Goal: Task Accomplishment & Management: Complete application form

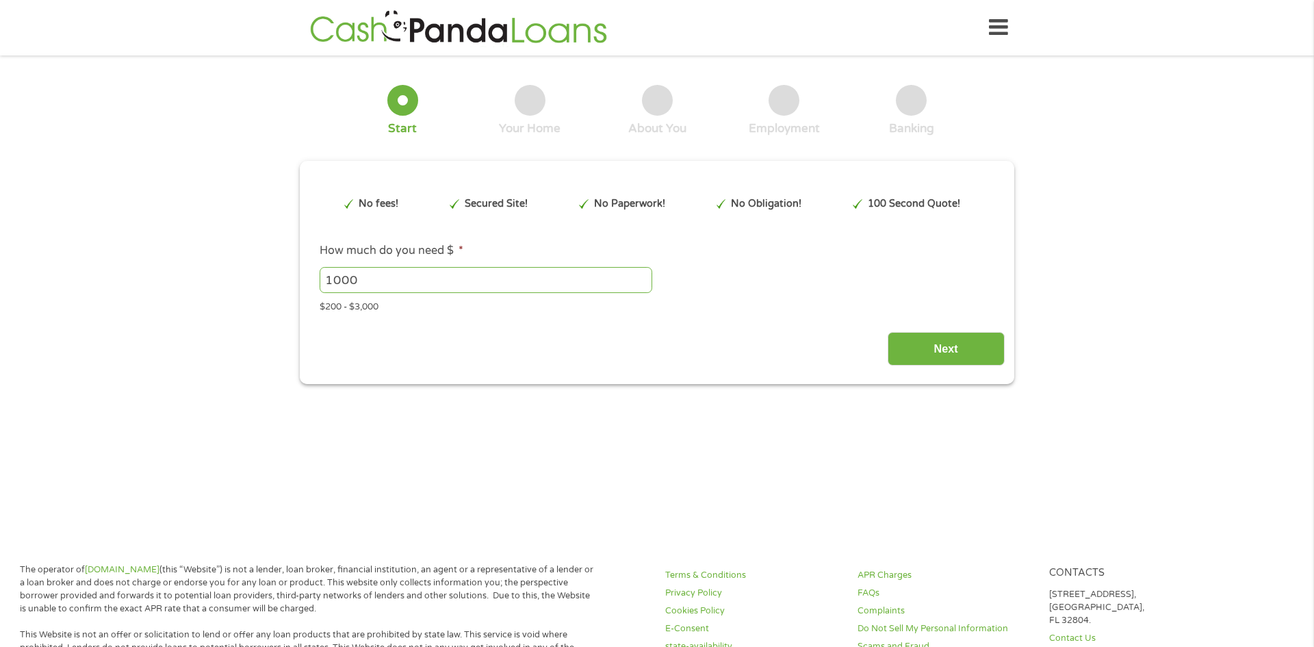
type input "EAIaIQobChMIubmlp7aLjwMVxiZECB2jHgsHEAAYAyAAEgKDzPD_BwE"
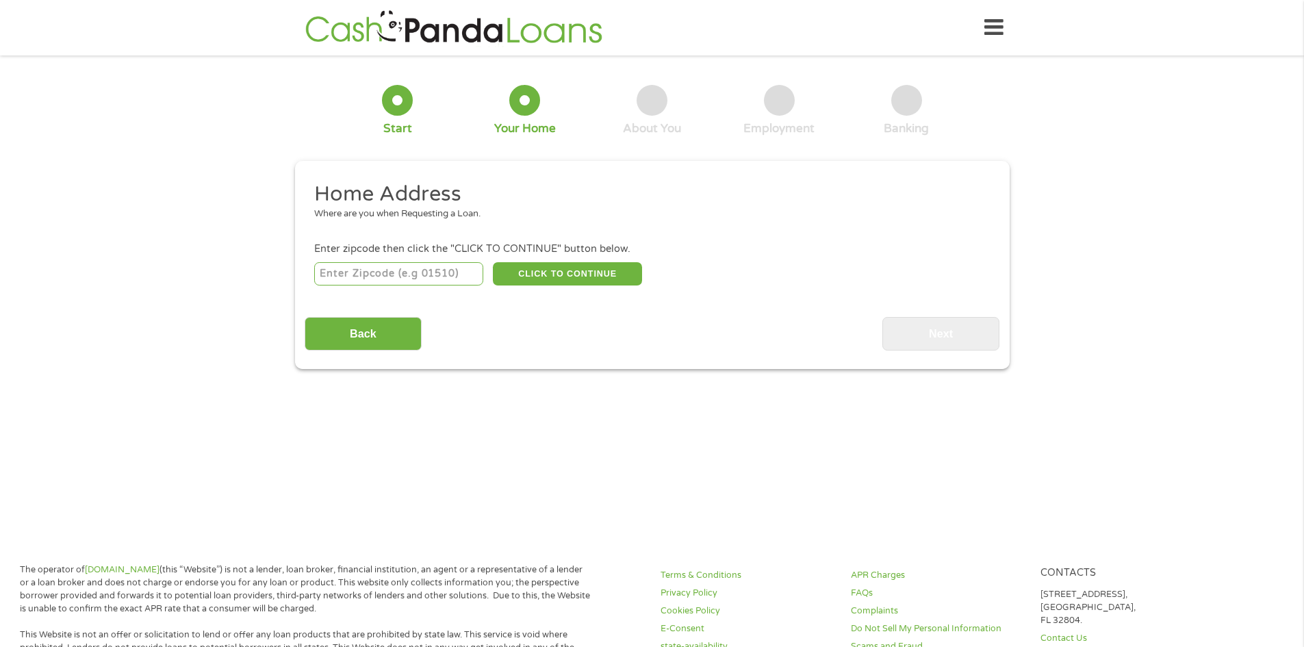
click at [403, 268] on input "number" at bounding box center [398, 273] width 169 height 23
type input "86040"
click at [589, 278] on button "CLICK TO CONTINUE" at bounding box center [567, 273] width 149 height 23
type input "86040"
type input "Page"
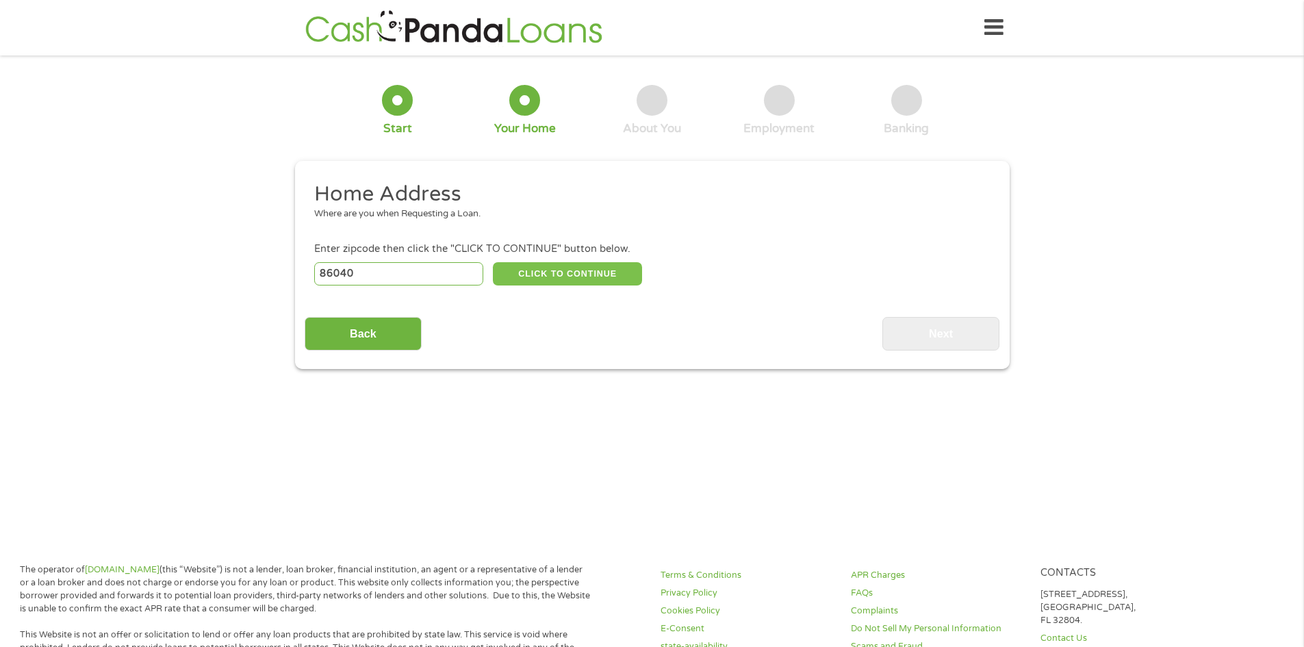
select select "[US_STATE]"
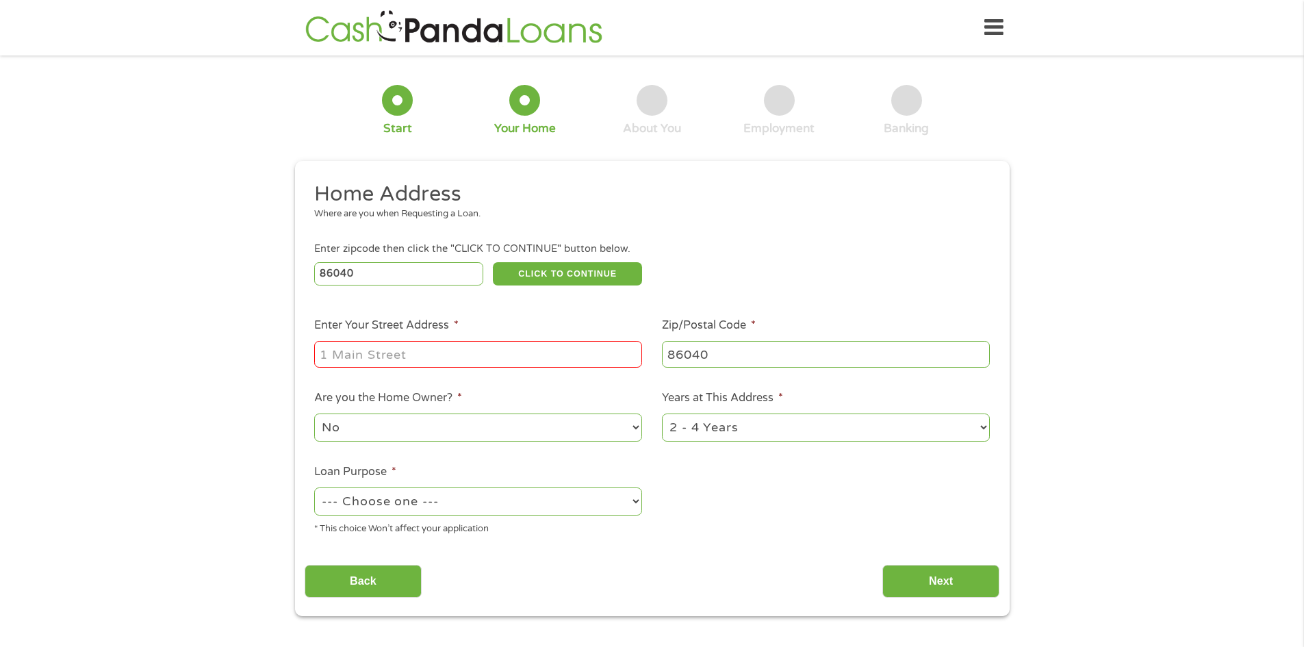
click at [425, 360] on input "Enter Your Street Address *" at bounding box center [478, 354] width 328 height 26
type input "[STREET_ADDRESS]"
click at [415, 499] on select "--- Choose one --- Pay Bills Debt Consolidation Home Improvement Major Purchase…" at bounding box center [478, 501] width 328 height 28
select select "shorttermcash"
click at [314, 487] on select "--- Choose one --- Pay Bills Debt Consolidation Home Improvement Major Purchase…" at bounding box center [478, 501] width 328 height 28
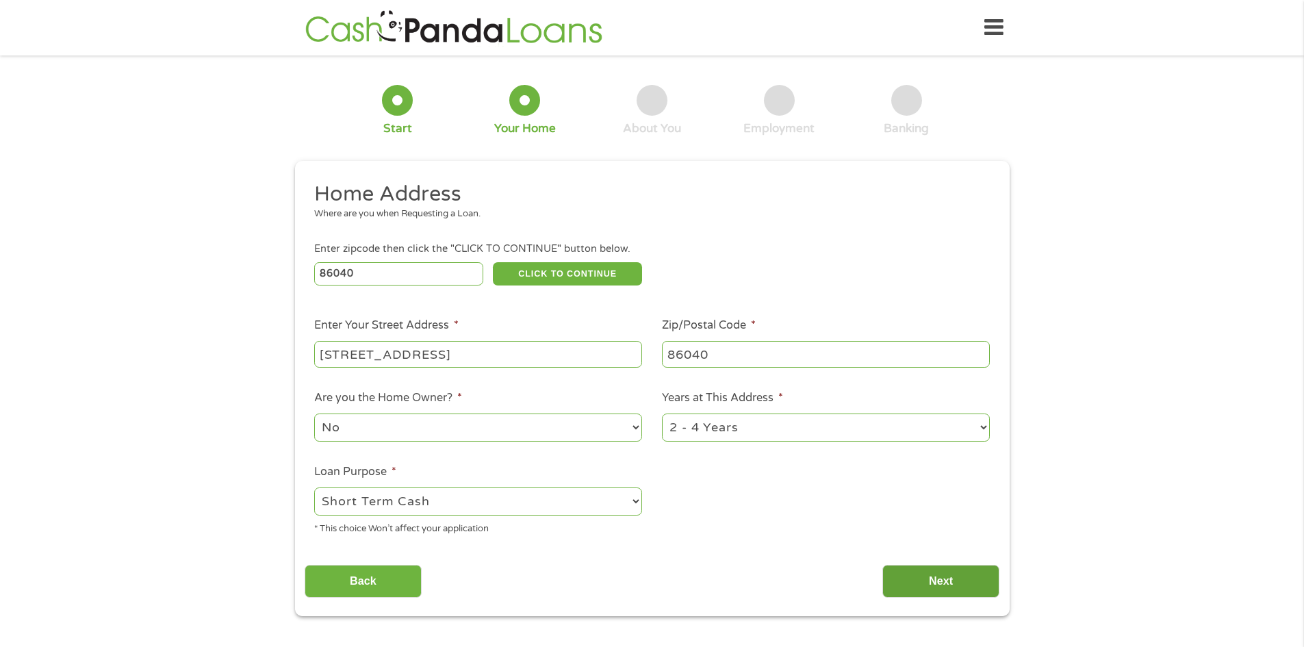
click at [929, 582] on input "Next" at bounding box center [940, 582] width 117 height 34
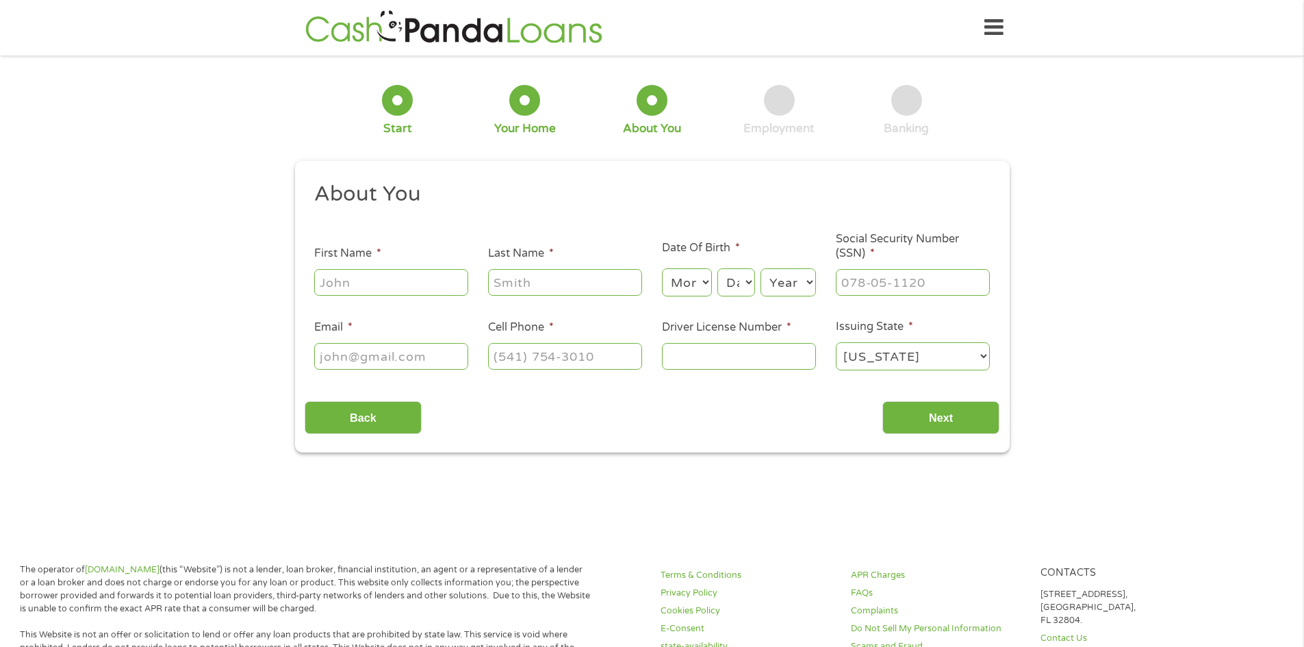
click at [407, 276] on input "First Name *" at bounding box center [391, 282] width 154 height 26
type input "[PERSON_NAME]"
type input "[EMAIL_ADDRESS][DOMAIN_NAME]"
type input "[PHONE_NUMBER]"
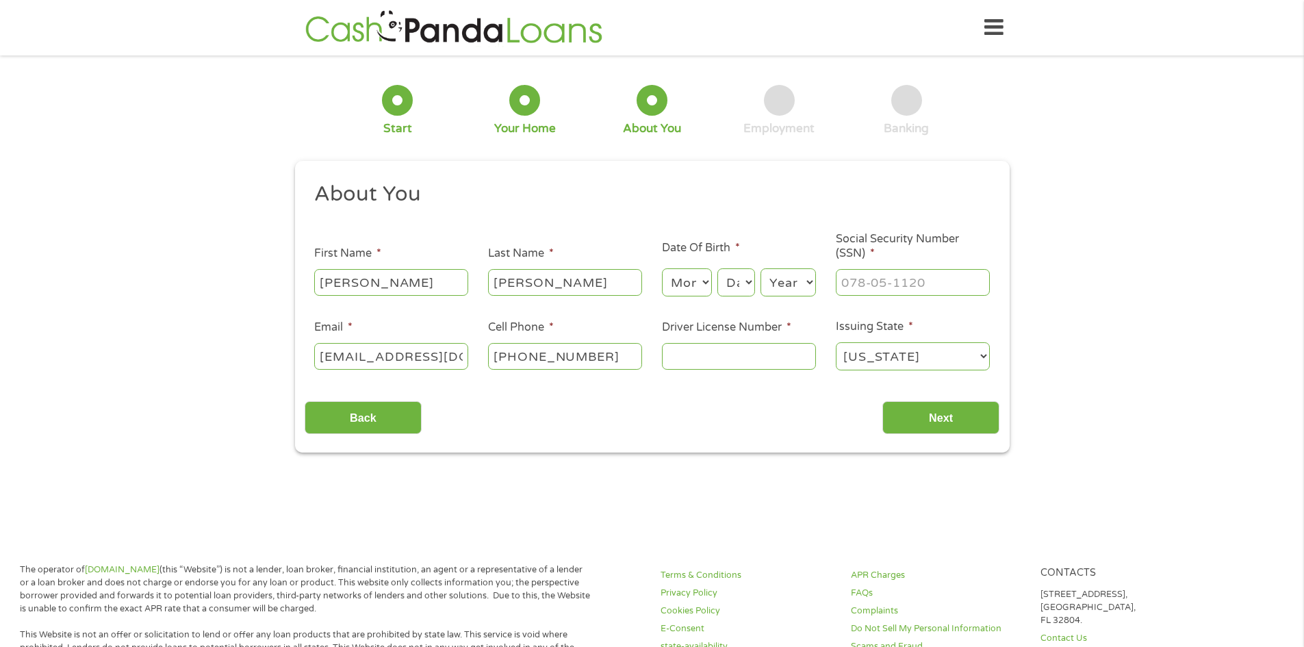
click at [698, 283] on select "Month 1 2 3 4 5 6 7 8 9 10 11 12" at bounding box center [687, 282] width 50 height 28
select select "10"
click at [662, 268] on select "Month 1 2 3 4 5 6 7 8 9 10 11 12" at bounding box center [687, 282] width 50 height 28
click at [735, 285] on select "Day 1 2 3 4 5 6 7 8 9 10 11 12 13 14 15 16 17 18 19 20 21 22 23 24 25 26 27 28 …" at bounding box center [735, 282] width 37 height 28
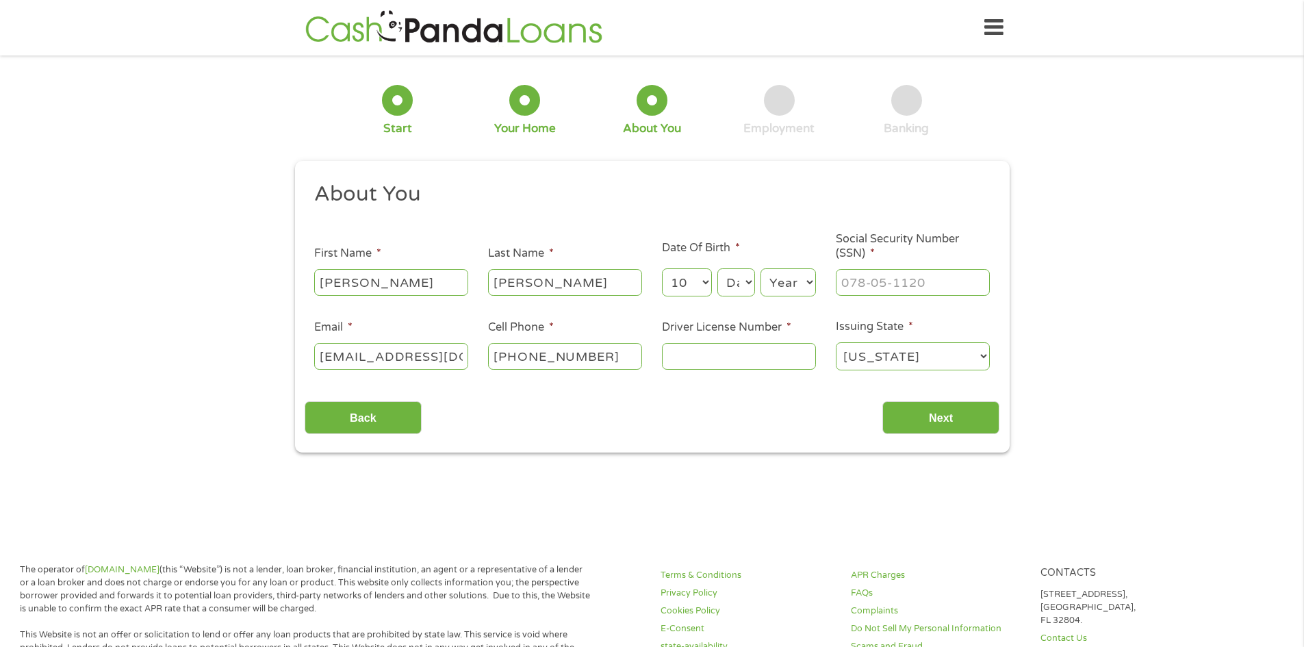
click at [728, 283] on select "Day 1 2 3 4 5 6 7 8 9 10 11 12 13 14 15 16 17 18 19 20 21 22 23 24 25 26 27 28 …" at bounding box center [735, 282] width 37 height 28
select select "27"
click at [717, 268] on select "Day 1 2 3 4 5 6 7 8 9 10 11 12 13 14 15 16 17 18 19 20 21 22 23 24 25 26 27 28 …" at bounding box center [735, 282] width 37 height 28
click at [790, 272] on select "Year [DATE] 2006 2005 2004 2003 2002 2001 2000 1999 1998 1997 1996 1995 1994 19…" at bounding box center [787, 282] width 55 height 28
select select "1975"
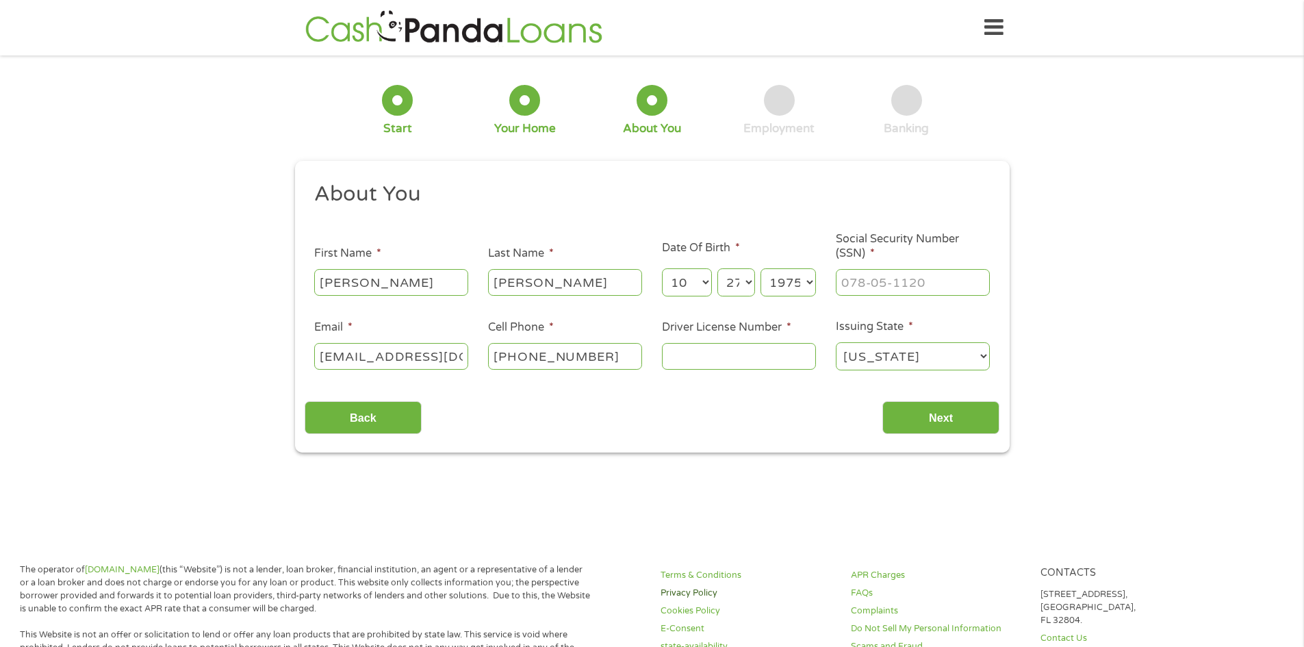
click at [760, 268] on select "Year [DATE] 2006 2005 2004 2003 2002 2001 2000 1999 1998 1997 1996 1995 1994 19…" at bounding box center [787, 282] width 55 height 28
click at [860, 281] on input "___-__-____" at bounding box center [912, 282] width 154 height 26
drag, startPoint x: 937, startPoint y: 280, endPoint x: 18, endPoint y: 223, distance: 920.0
click at [23, 218] on div "1 Start 2 Your Home 3 About You 4 Employment 5 Banking 6 This field is hidden w…" at bounding box center [652, 258] width 1304 height 387
type input "503-80-7367"
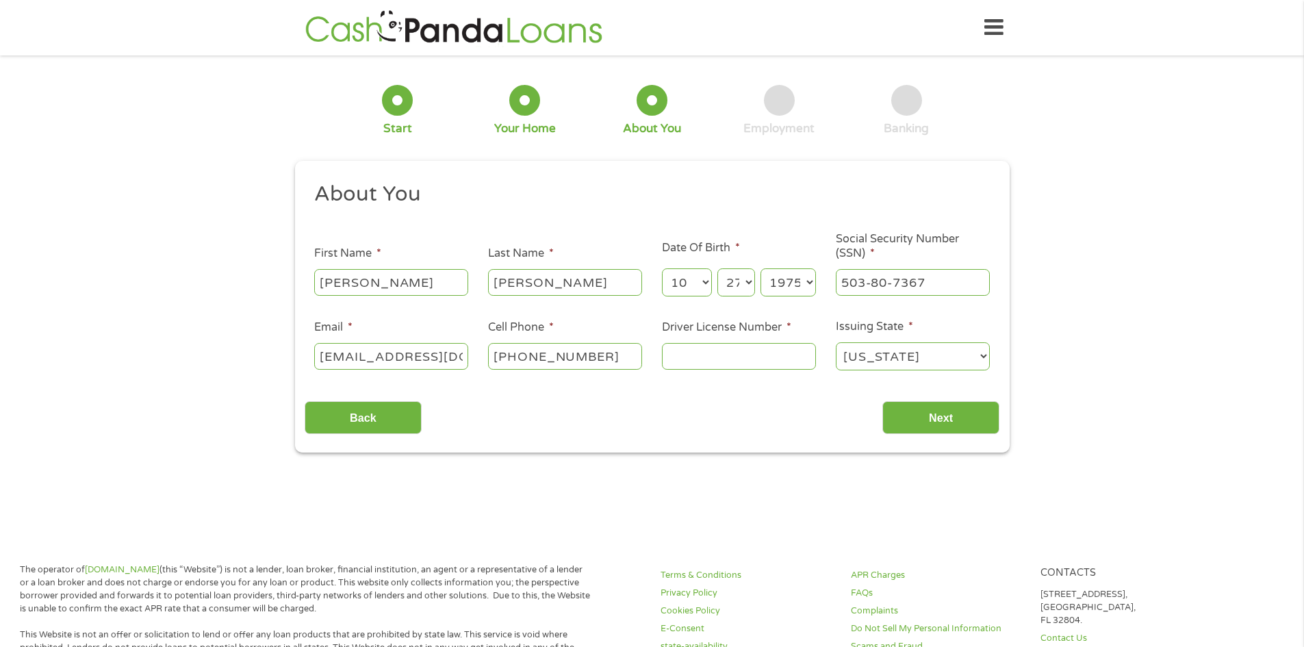
click at [580, 355] on input "[PHONE_NUMBER]" at bounding box center [565, 356] width 154 height 26
type input "(928) 640-291_"
click at [746, 341] on div at bounding box center [739, 356] width 154 height 31
drag, startPoint x: 605, startPoint y: 364, endPoint x: 0, endPoint y: 341, distance: 605.3
click at [0, 341] on div "1 Start 2 Your Home 3 About You 4 Employment 5 Banking 6 This field is hidden w…" at bounding box center [652, 258] width 1304 height 387
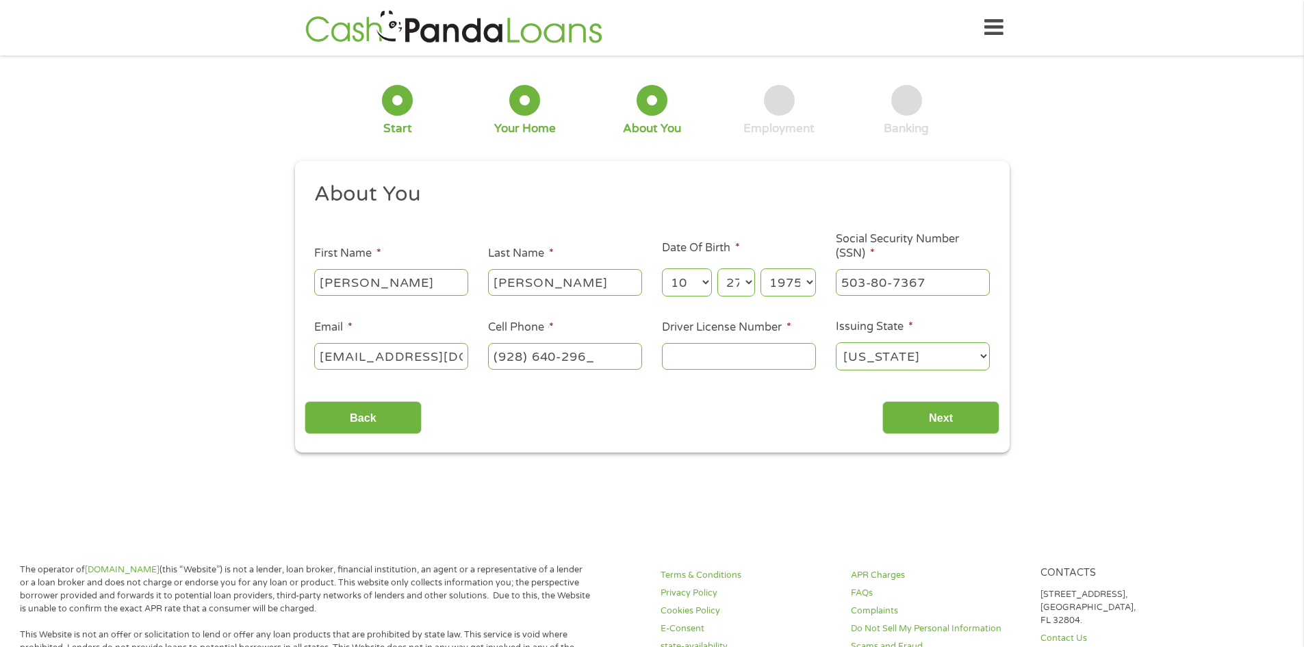
type input "[PHONE_NUMBER]"
click at [777, 352] on input "Driver License Number *" at bounding box center [739, 356] width 154 height 26
type input "d05439337"
click at [937, 426] on input "Next" at bounding box center [940, 418] width 117 height 34
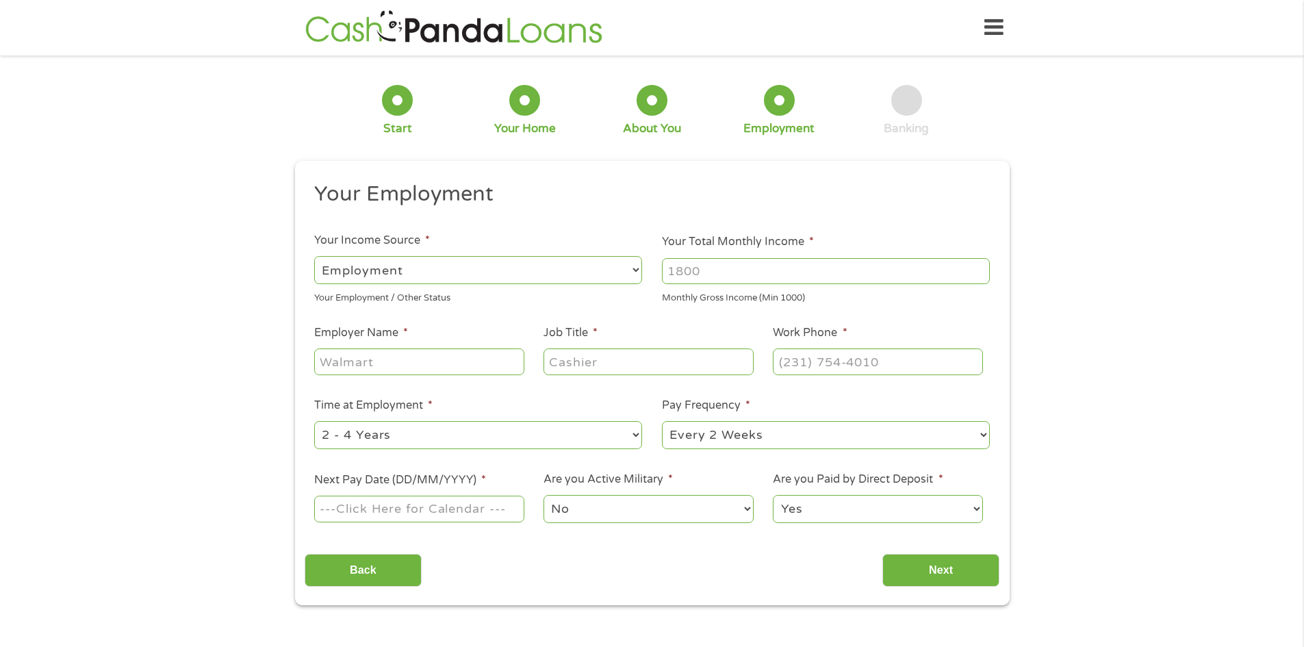
scroll to position [5, 5]
drag, startPoint x: 748, startPoint y: 283, endPoint x: 359, endPoint y: 204, distance: 397.4
click at [359, 203] on ul "Your Employment Your Income Source * --- Choose one --- Employment [DEMOGRAPHIC…" at bounding box center [652, 358] width 695 height 354
type input "4800"
click at [365, 362] on input "Employer Name *" at bounding box center [418, 361] width 209 height 26
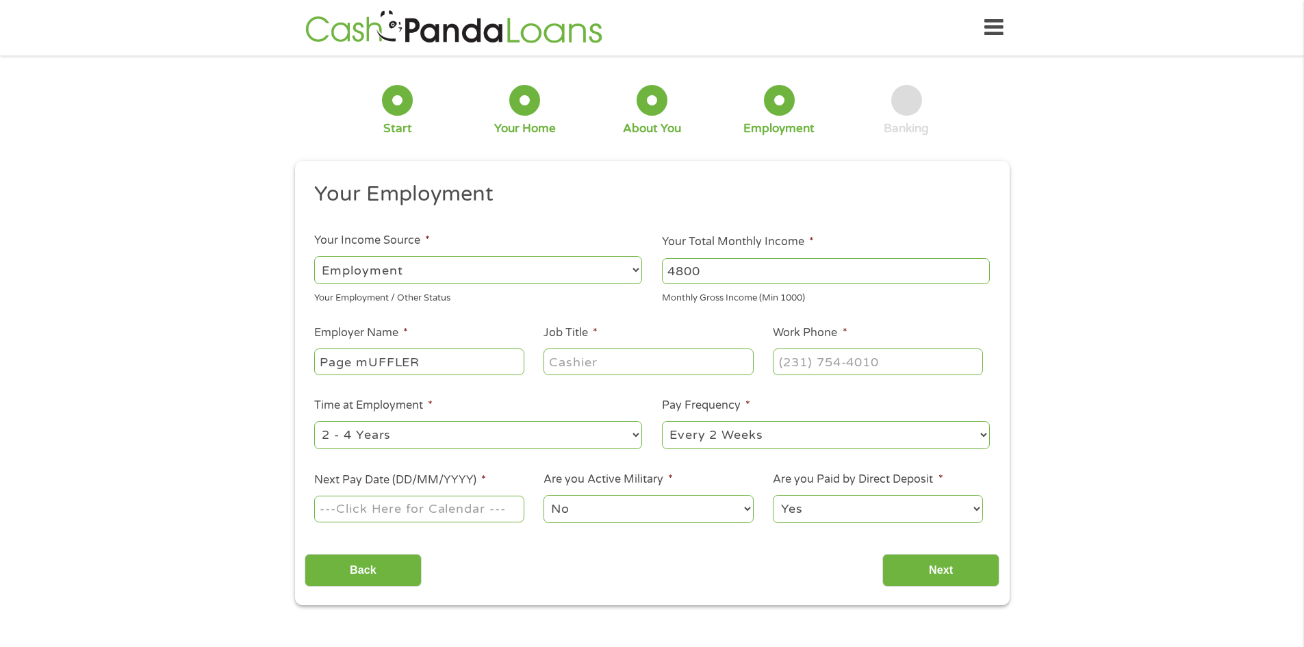
type input "Page mUFFLER"
type input "TEC"
type input "[PHONE_NUMBER]"
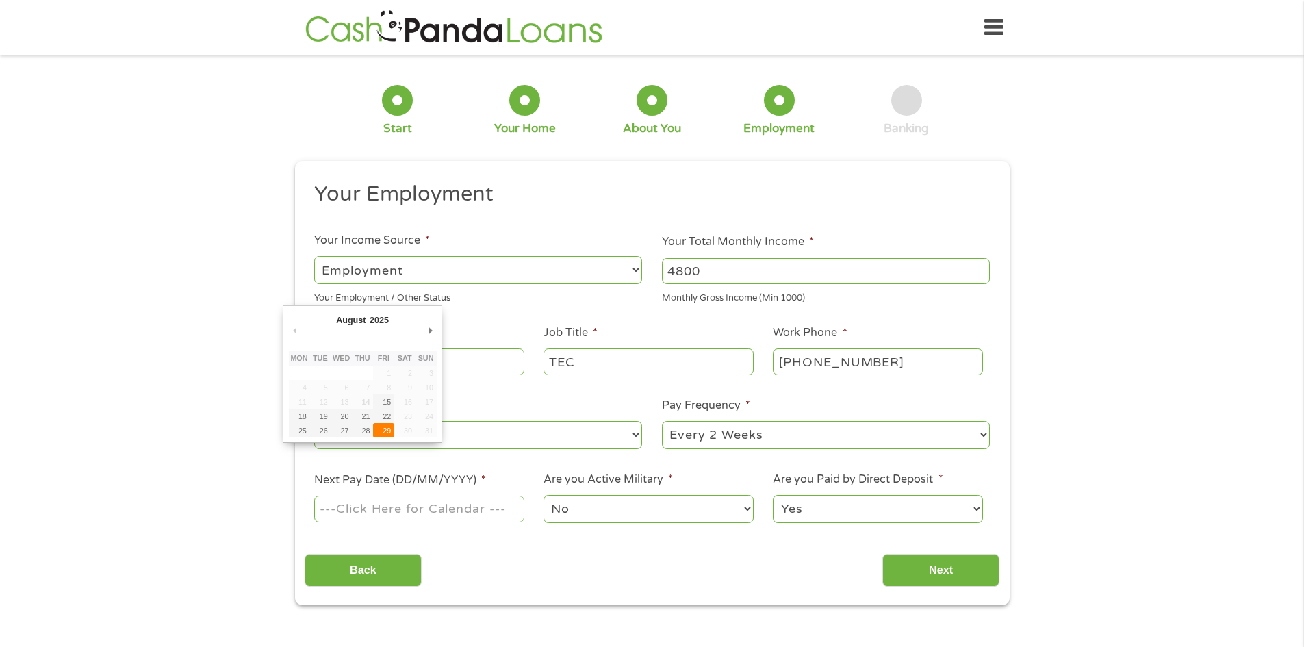
type input "[DATE]"
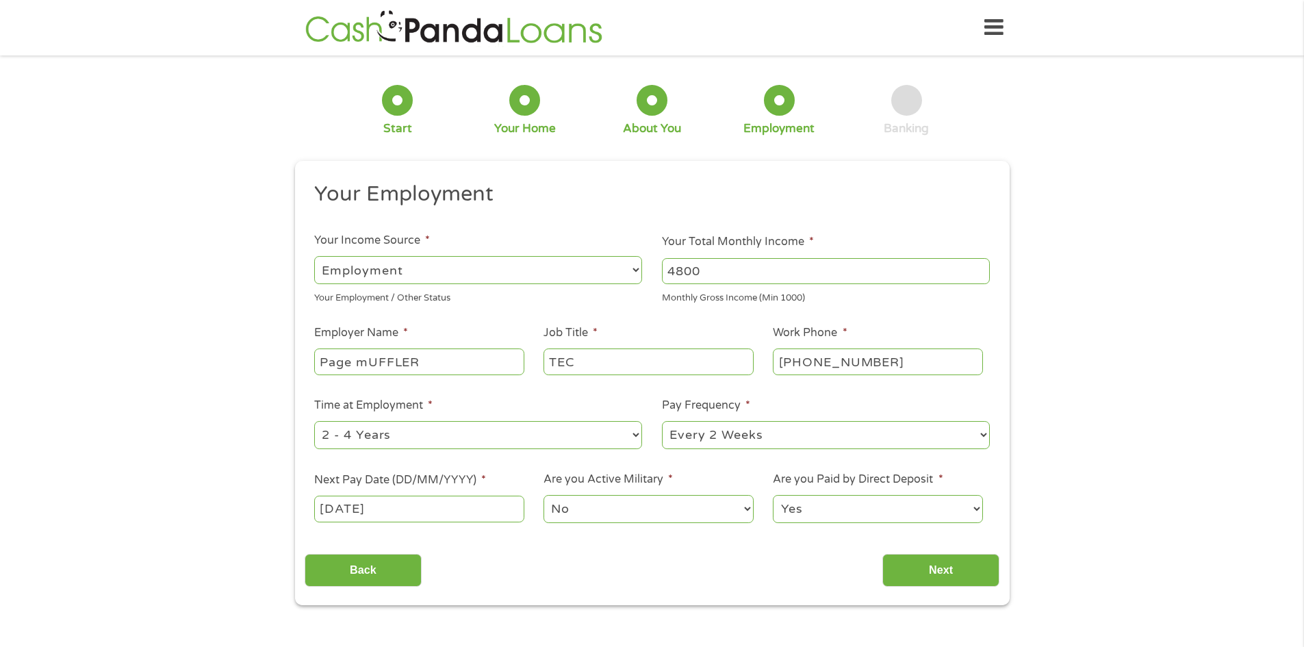
click at [887, 522] on select "Yes No" at bounding box center [877, 509] width 209 height 28
select select "0"
click at [773, 495] on select "Yes No" at bounding box center [877, 509] width 209 height 28
click at [939, 578] on input "Next" at bounding box center [940, 571] width 117 height 34
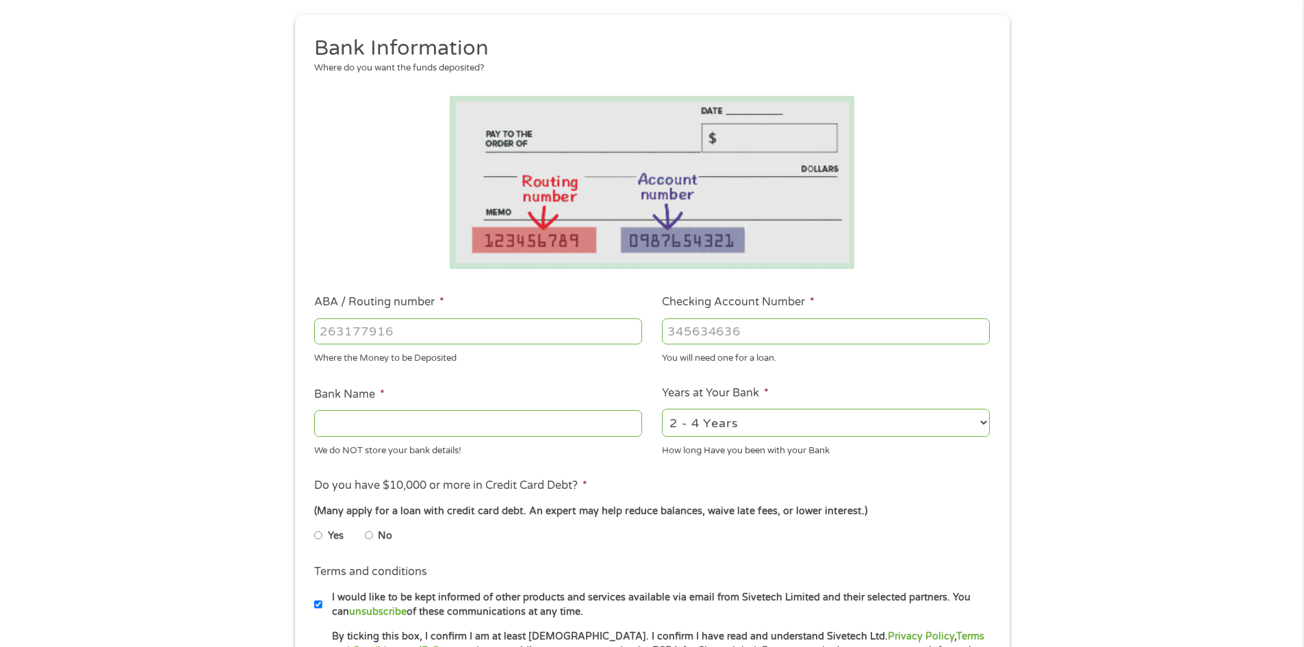
scroll to position [205, 0]
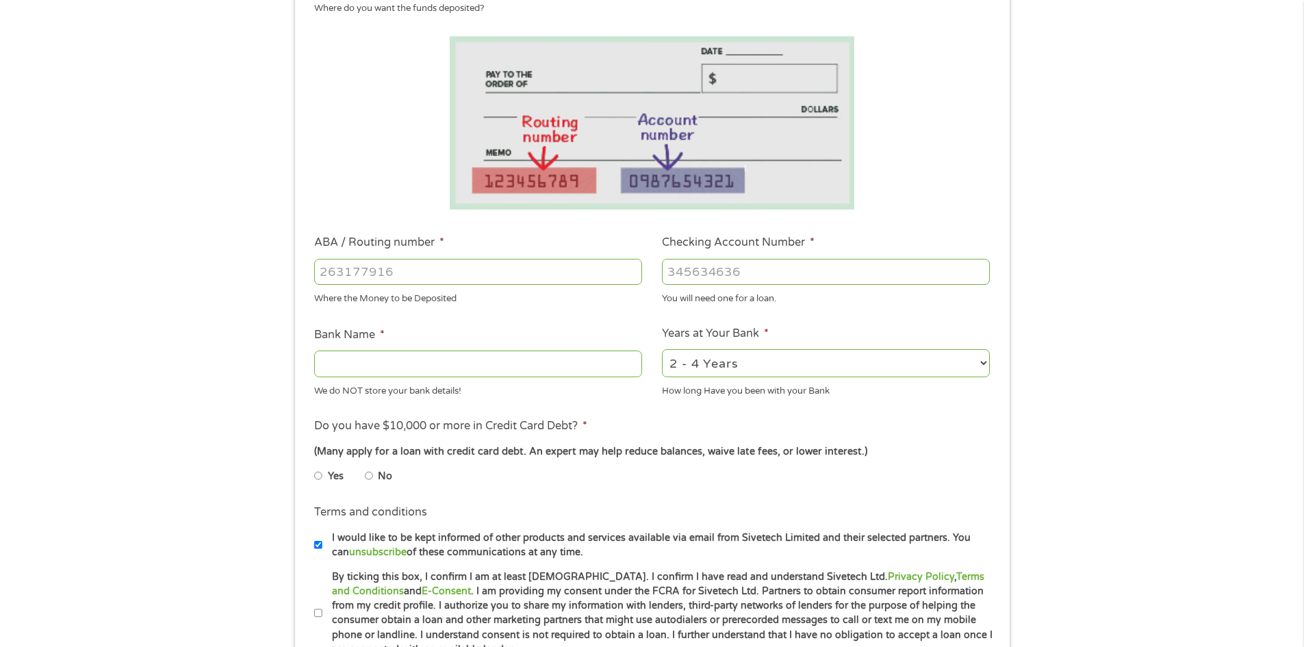
click at [435, 281] on input "ABA / Routing number *" at bounding box center [478, 272] width 328 height 26
type input "122100024"
type input "JPMORGAN CHASE BANK NA"
type input "122100024"
click at [759, 276] on input "Checking Account Number *" at bounding box center [826, 272] width 328 height 26
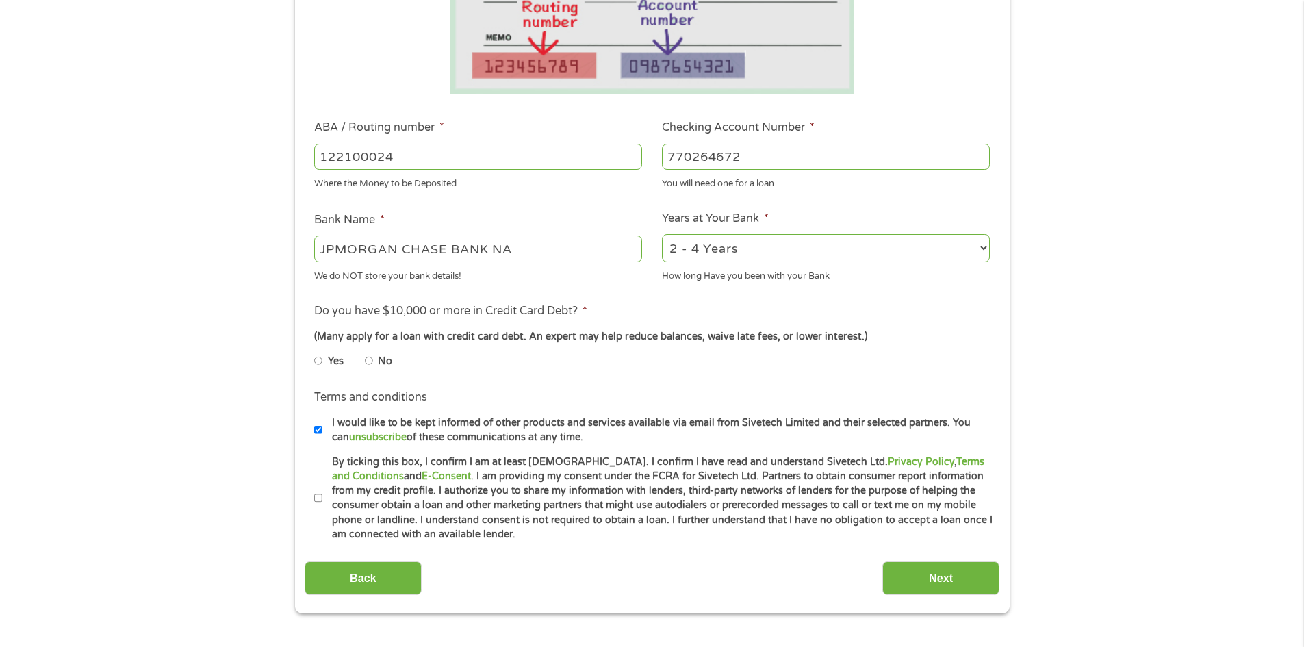
scroll to position [342, 0]
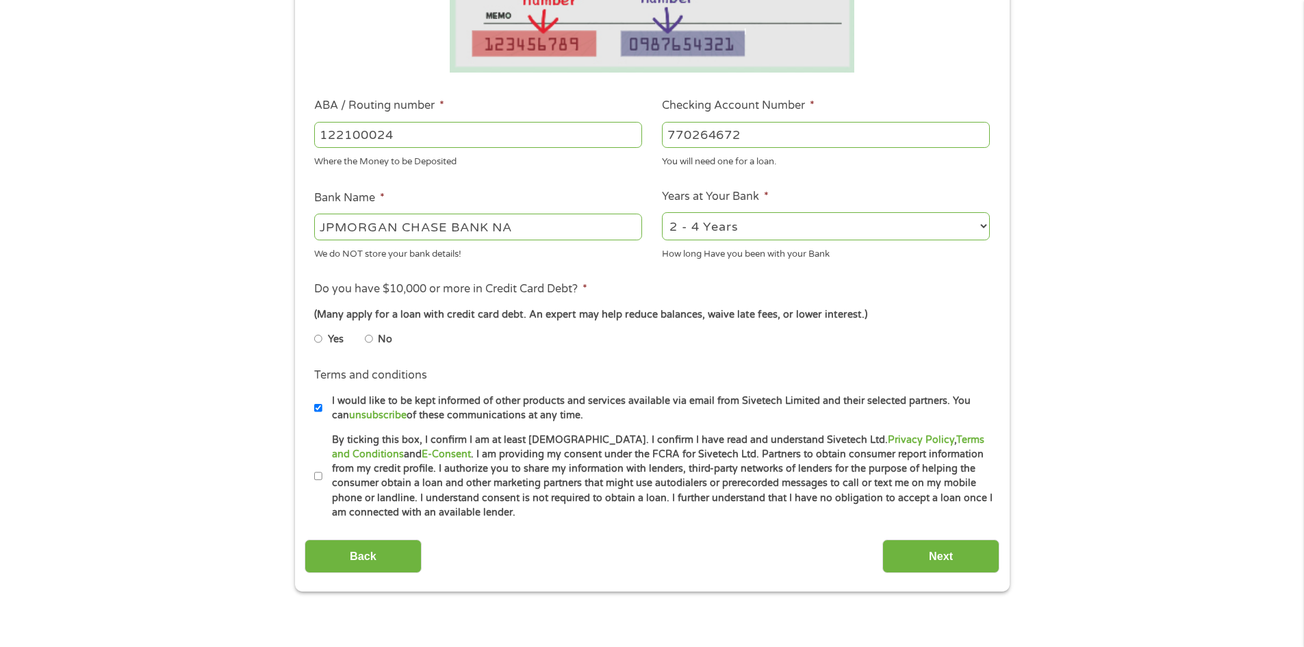
type input "770264672"
click at [372, 343] on input "No" at bounding box center [369, 339] width 8 height 22
radio input "true"
click at [322, 409] on label "I would like to be kept informed of other products and services available via e…" at bounding box center [657, 407] width 671 height 29
click at [322, 409] on input "I would like to be kept informed of other products and services available via e…" at bounding box center [318, 408] width 8 height 22
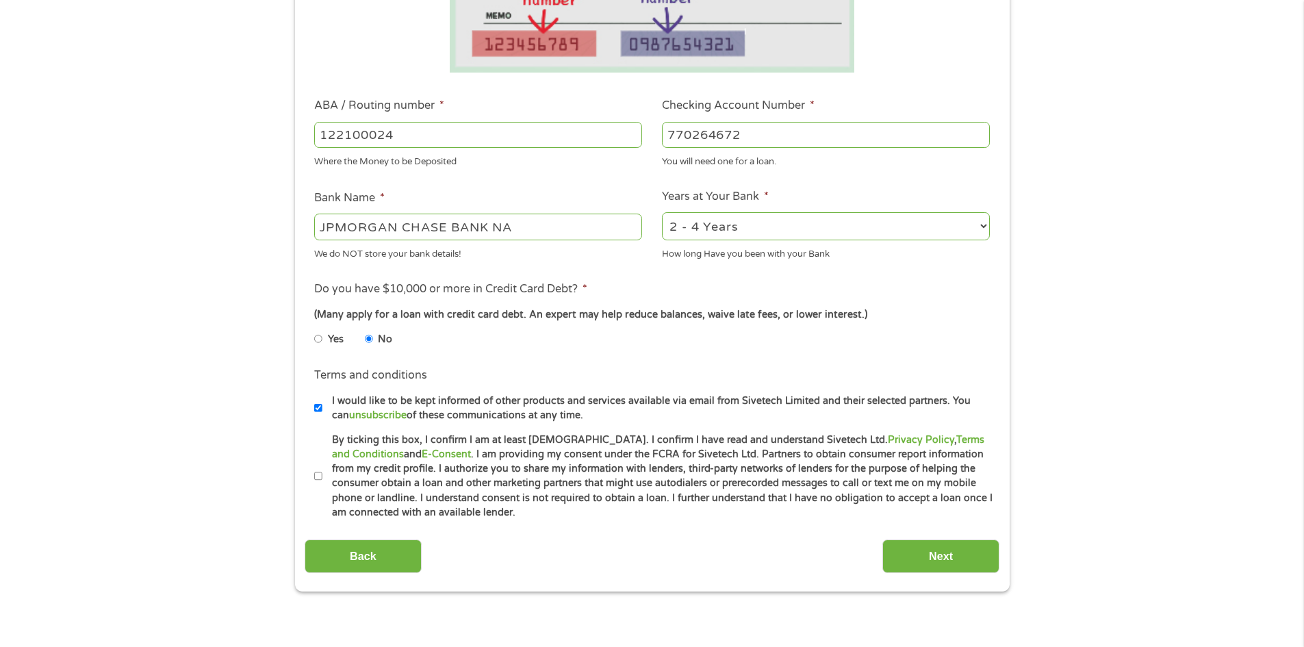
checkbox input "false"
click at [322, 467] on label "By ticking this box, I confirm I am at least [DEMOGRAPHIC_DATA]. I confirm I ha…" at bounding box center [657, 476] width 671 height 88
click at [322, 467] on input "By ticking this box, I confirm I am at least [DEMOGRAPHIC_DATA]. I confirm I ha…" at bounding box center [318, 476] width 8 height 22
checkbox input "true"
click at [960, 554] on input "Next" at bounding box center [940, 556] width 117 height 34
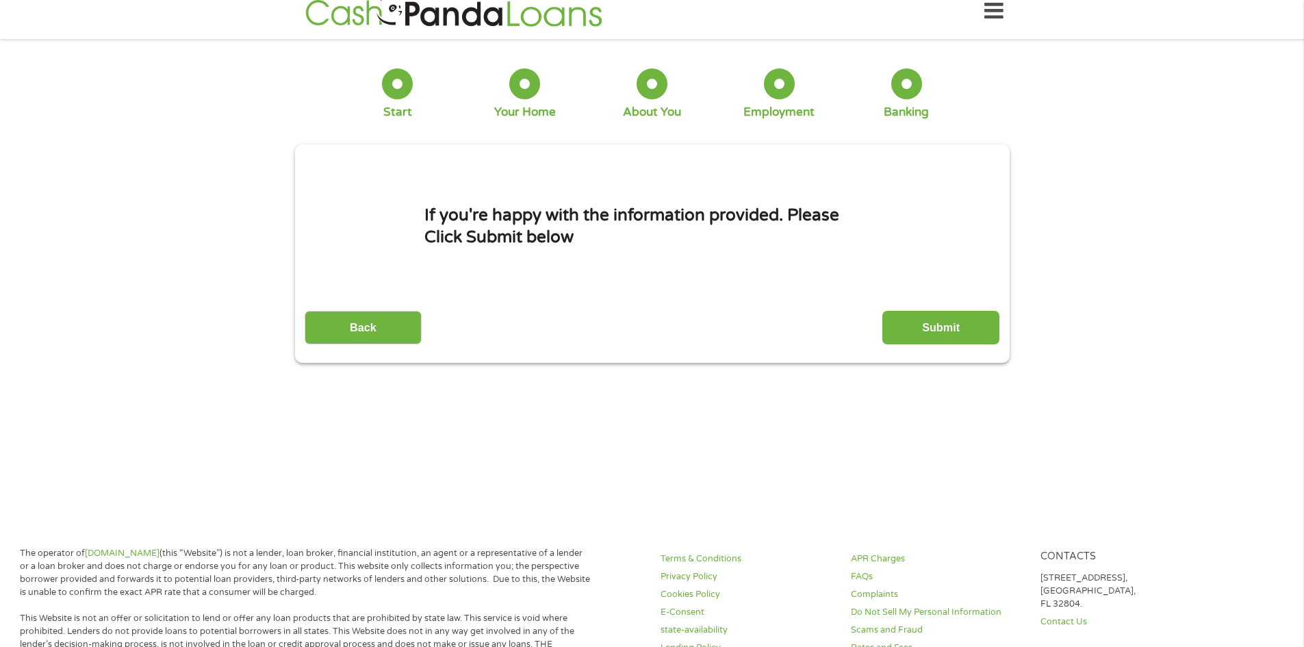
scroll to position [0, 0]
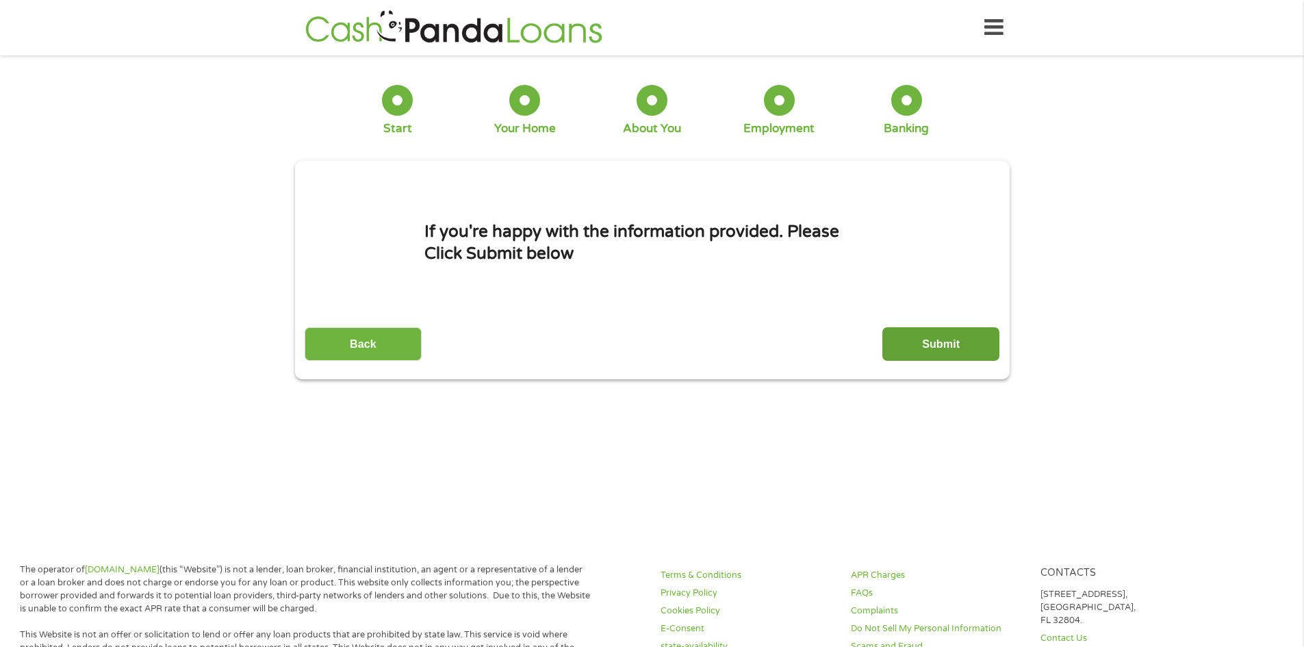
click at [948, 334] on input "Submit" at bounding box center [940, 344] width 117 height 34
